Goal: Task Accomplishment & Management: Complete application form

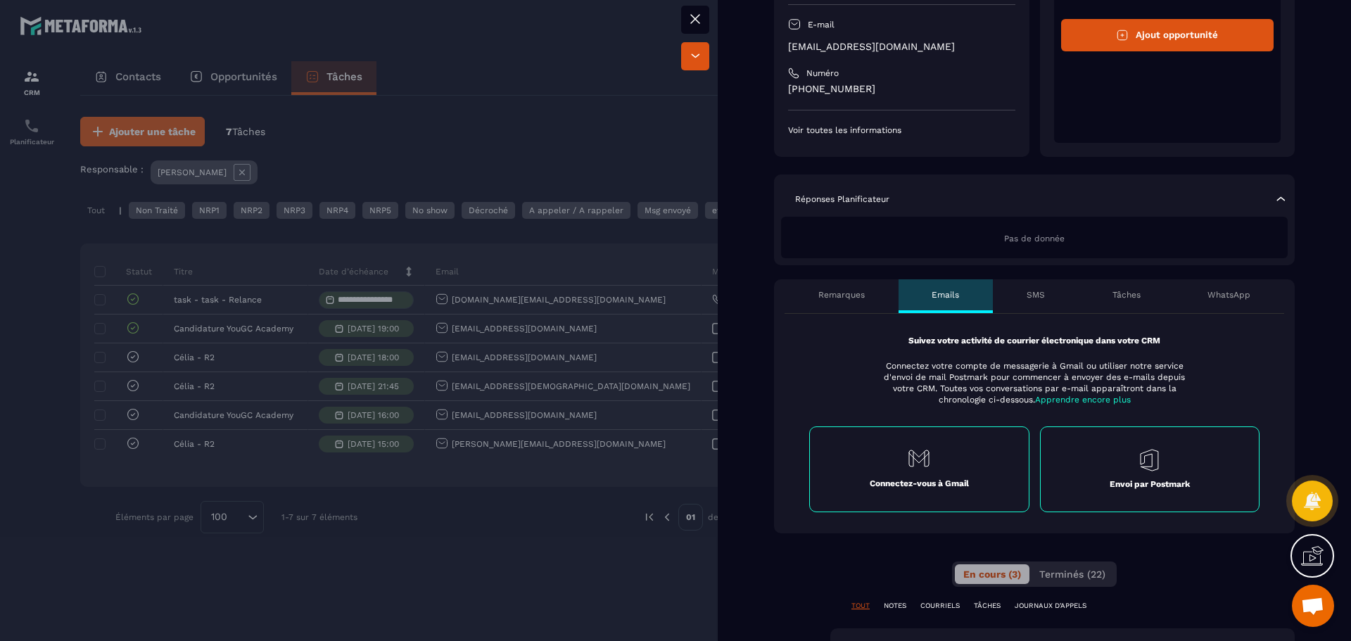
scroll to position [141, 0]
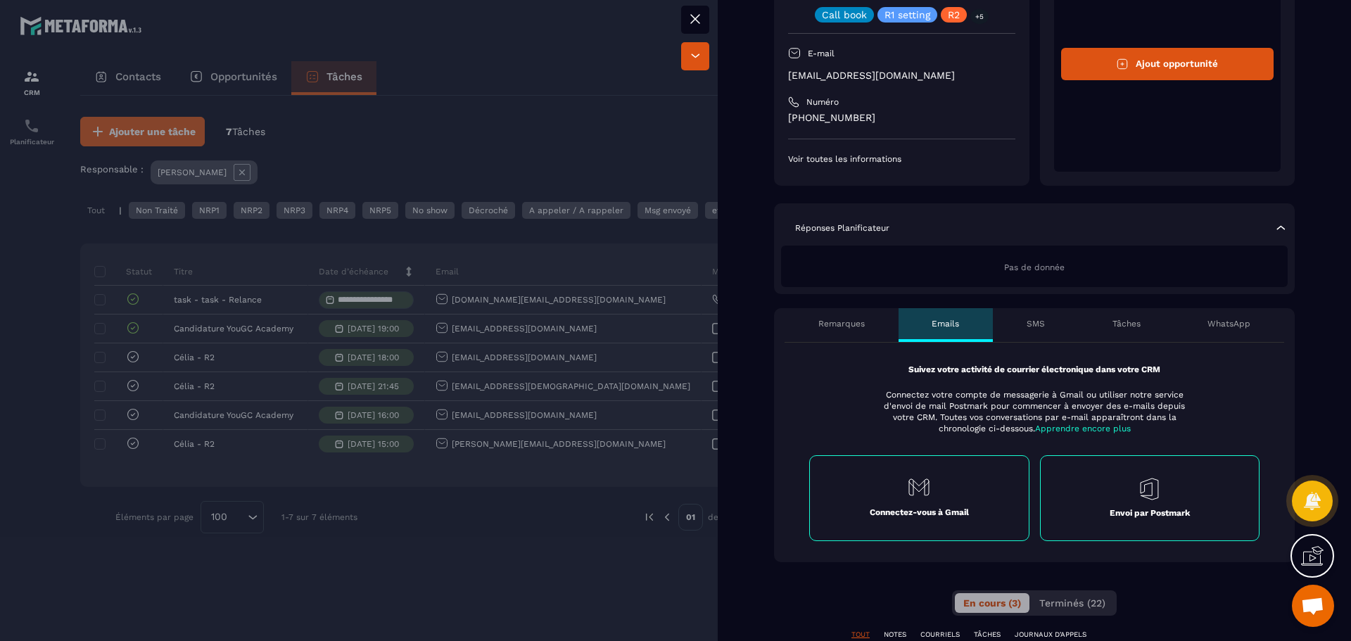
click at [891, 265] on div "Pas de donnée" at bounding box center [1034, 267] width 507 height 42
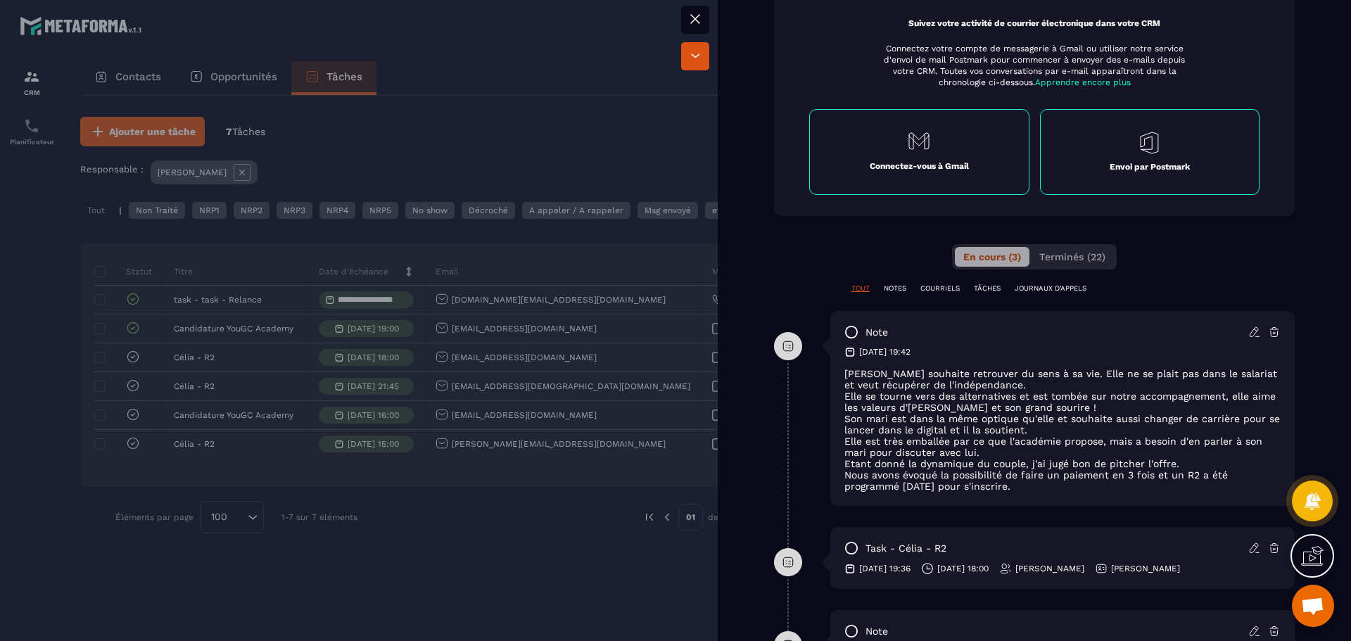
scroll to position [352, 0]
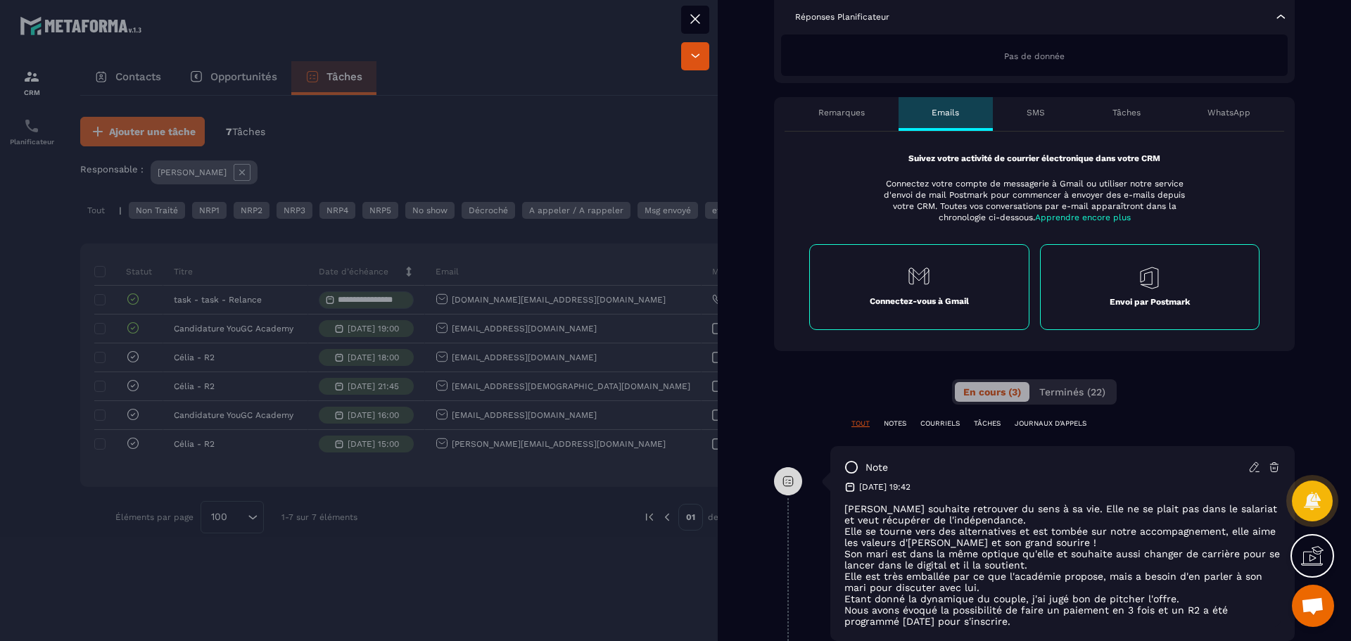
click at [846, 110] on p "Remarques" at bounding box center [841, 112] width 46 height 11
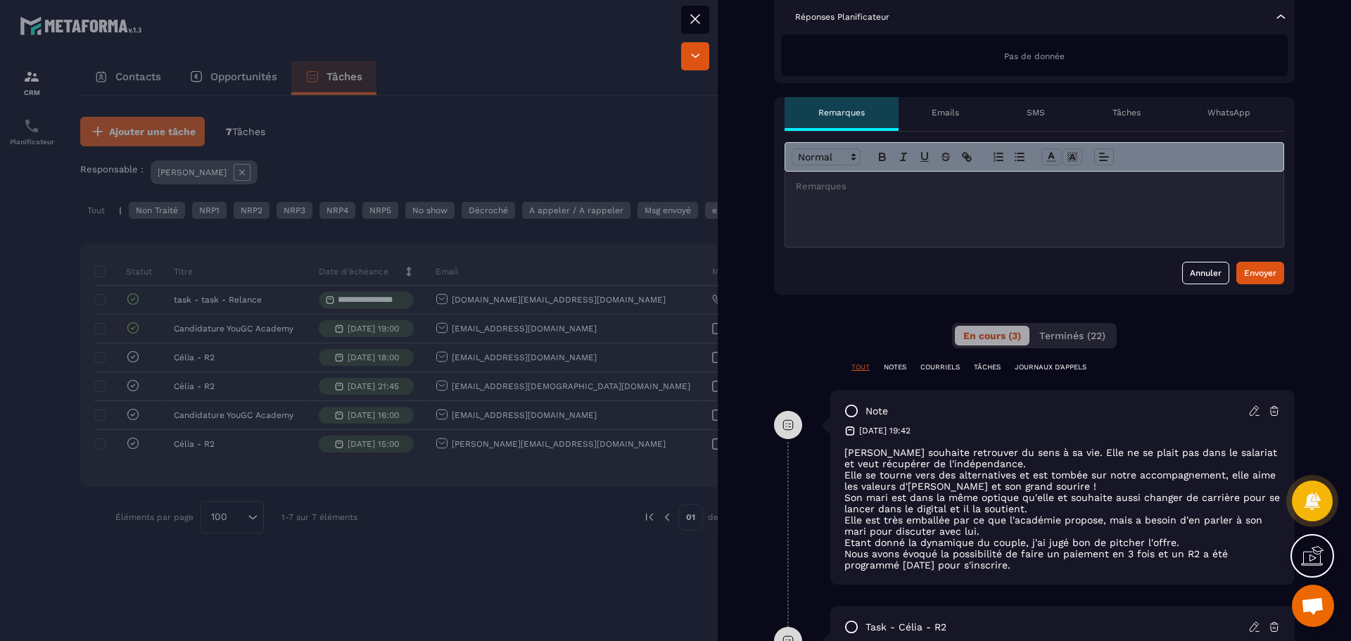
click at [917, 199] on div at bounding box center [1034, 209] width 498 height 75
drag, startPoint x: 918, startPoint y: 189, endPoint x: 835, endPoint y: 190, distance: 83.0
click at [835, 190] on p "**********" at bounding box center [1029, 186] width 467 height 13
click at [1250, 271] on div "Envoyer" at bounding box center [1260, 273] width 32 height 14
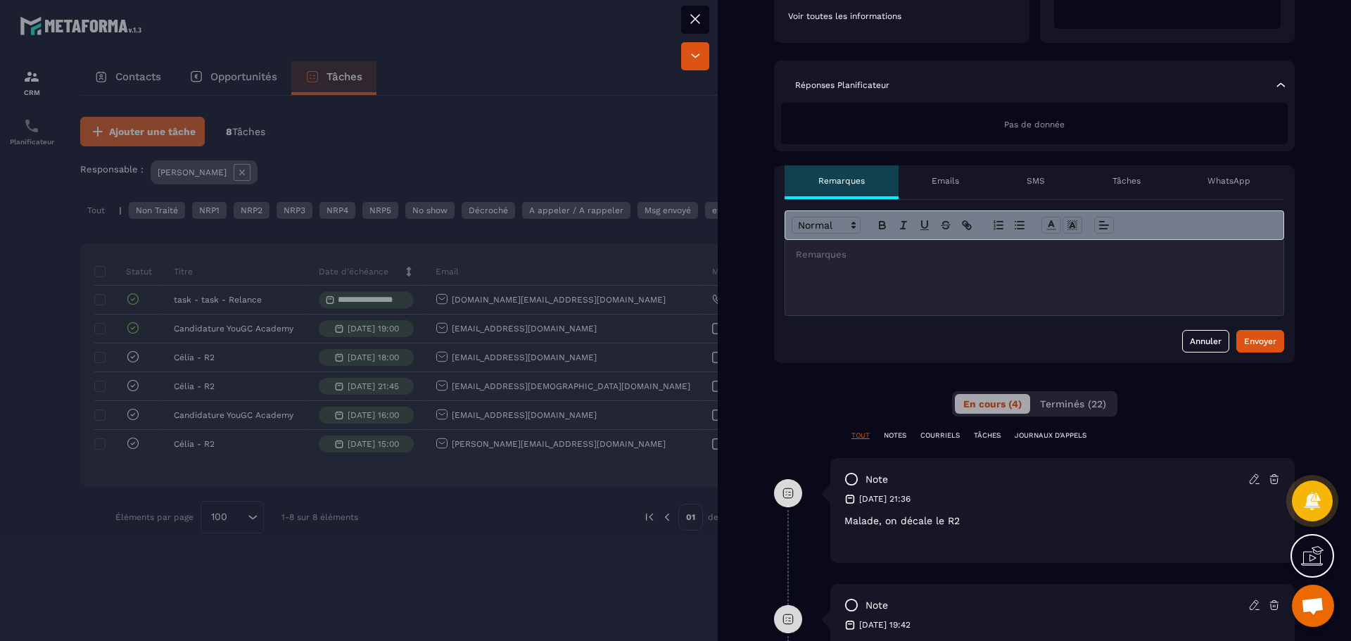
scroll to position [281, 0]
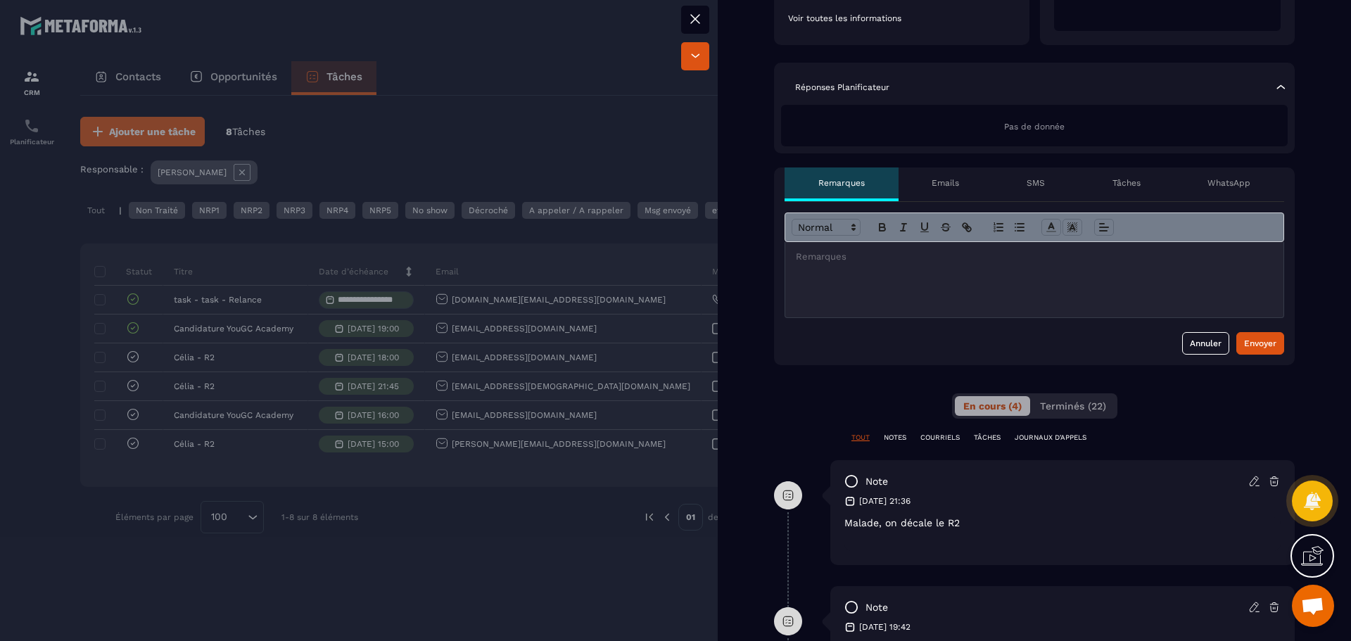
click at [566, 113] on div at bounding box center [675, 320] width 1351 height 641
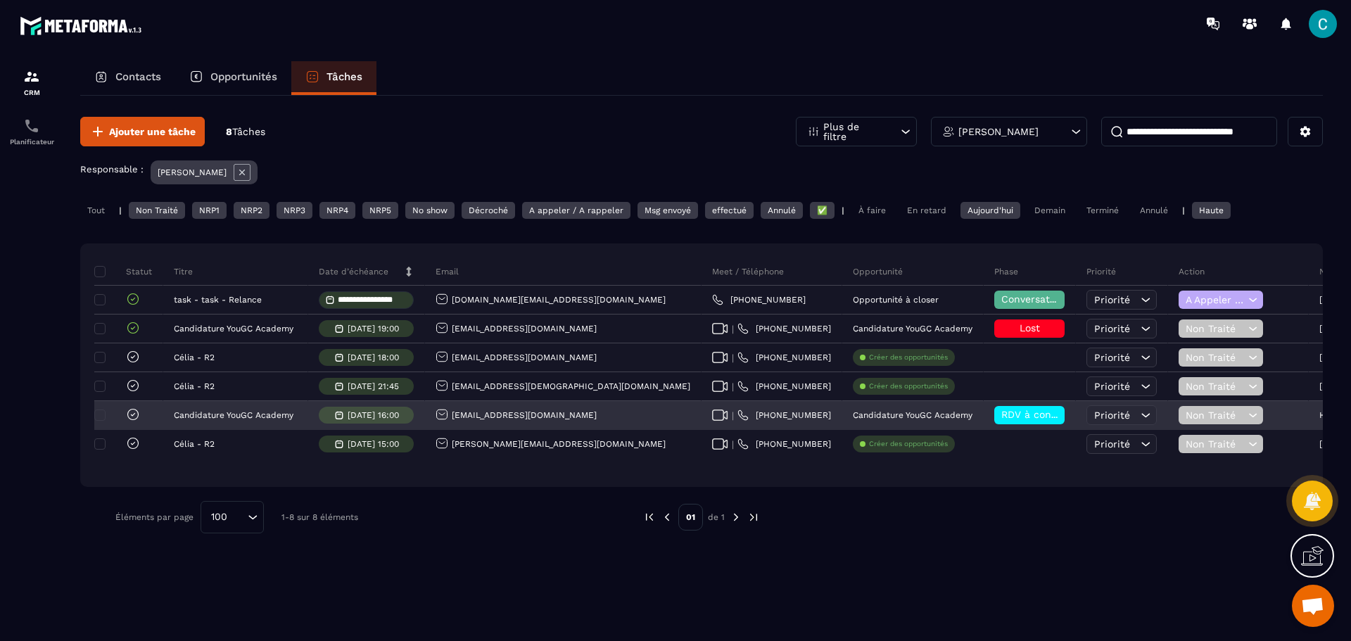
click at [534, 417] on div "[EMAIL_ADDRESS][DOMAIN_NAME]" at bounding box center [516, 415] width 161 height 15
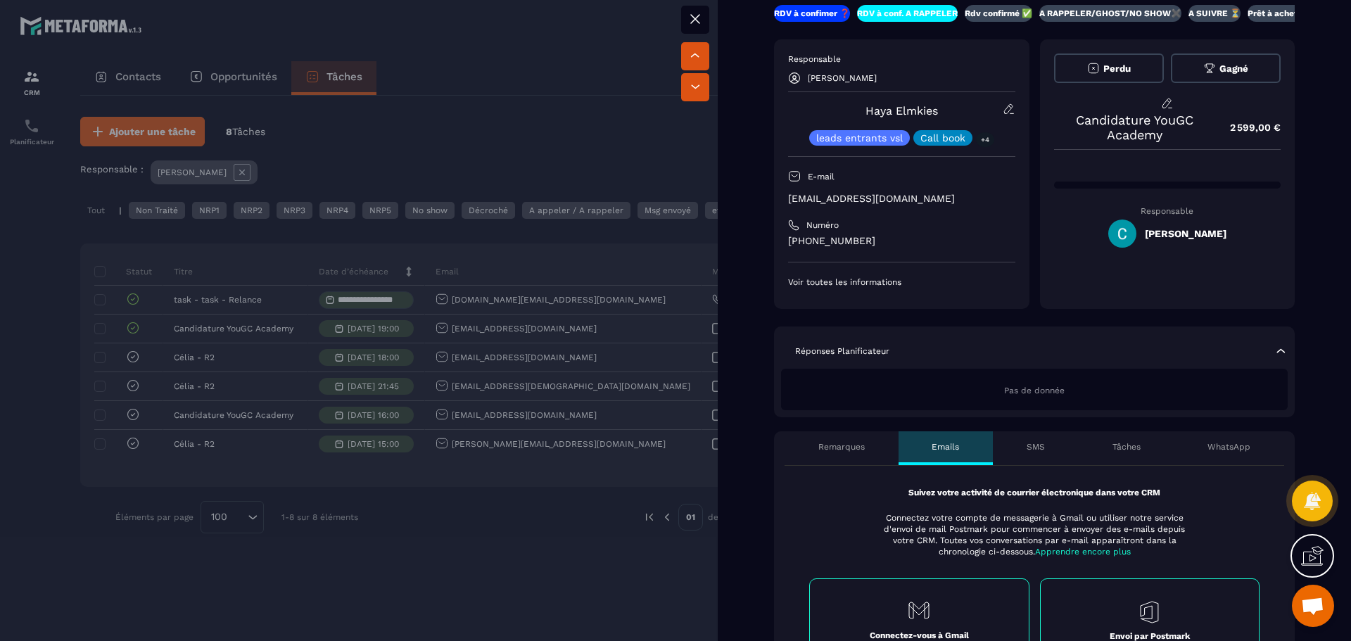
scroll to position [94, 0]
